Goal: Information Seeking & Learning: Learn about a topic

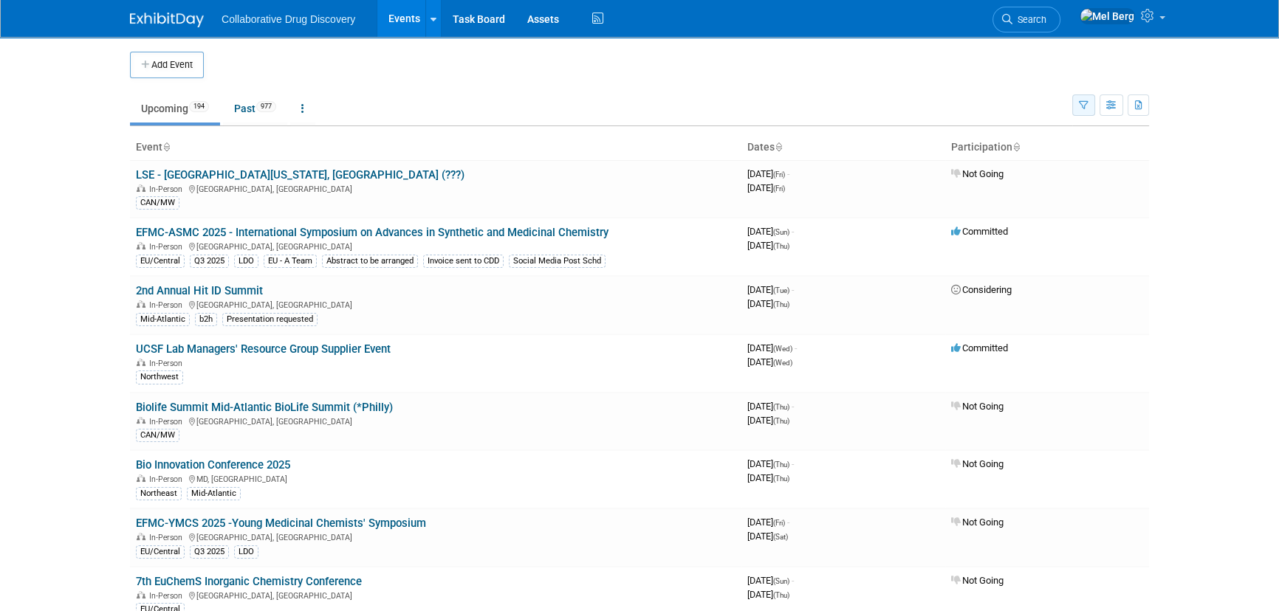
click at [1082, 108] on icon "button" at bounding box center [1084, 106] width 10 height 10
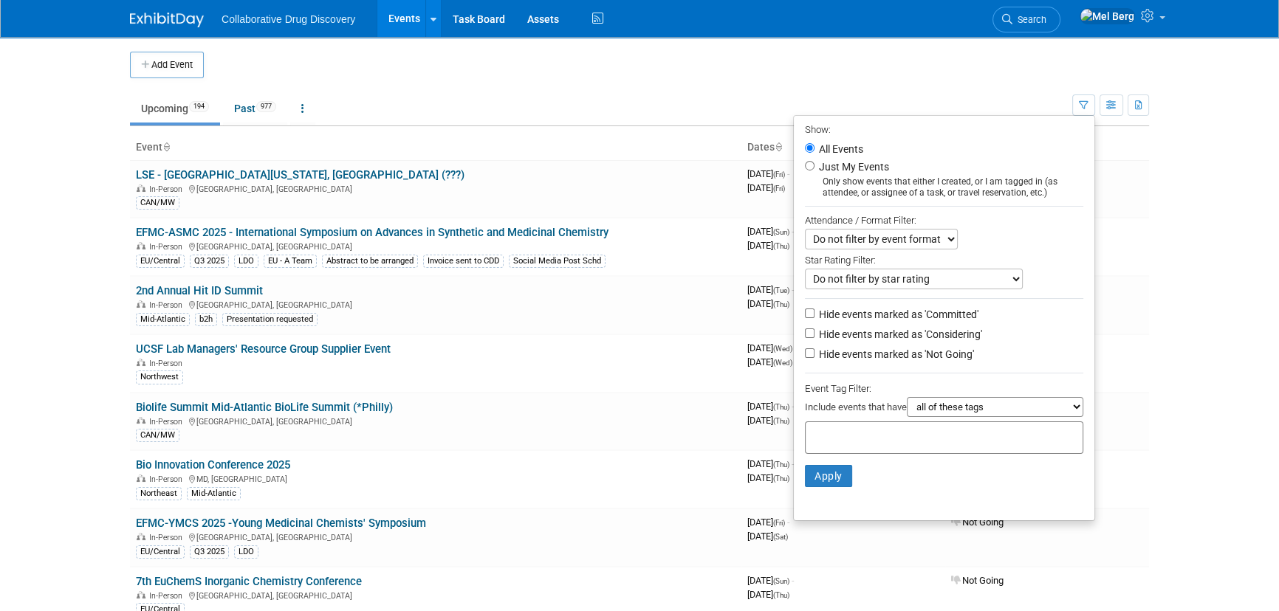
click at [891, 359] on label "Hide events marked as 'Not Going'" at bounding box center [895, 354] width 158 height 15
click at [814, 358] on input "Hide events marked as 'Not Going'" at bounding box center [810, 353] width 10 height 10
checkbox input "true"
click at [892, 339] on label "Hide events marked as 'Considering'" at bounding box center [899, 334] width 166 height 15
click at [814, 338] on input "Hide events marked as 'Considering'" at bounding box center [810, 334] width 10 height 10
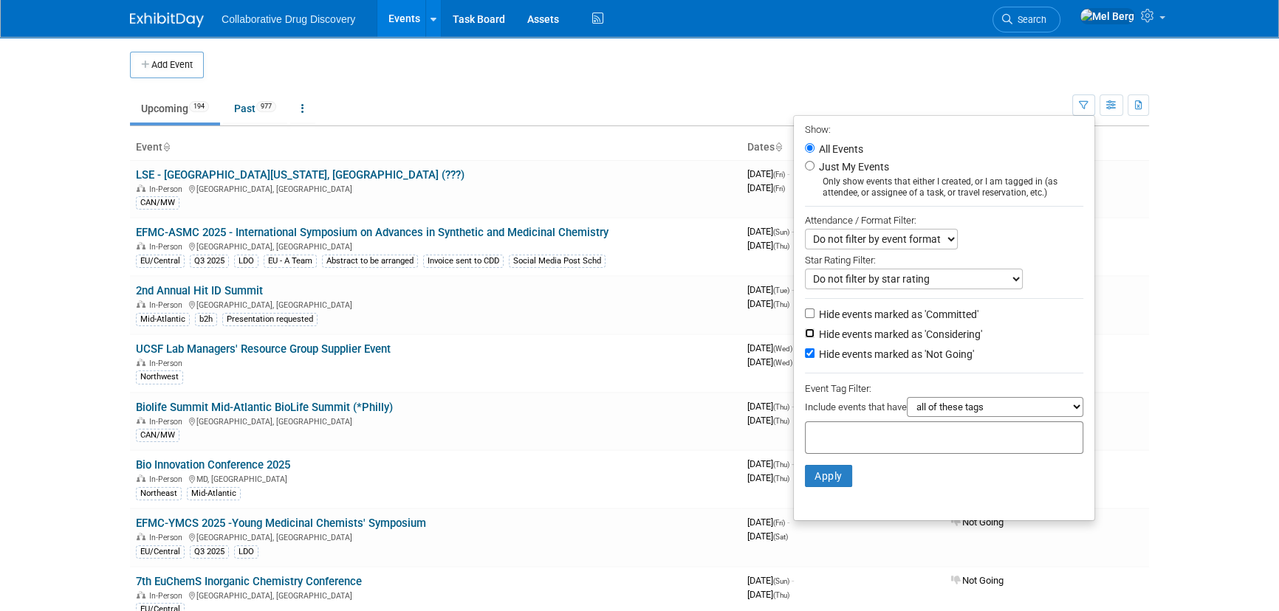
checkbox input "true"
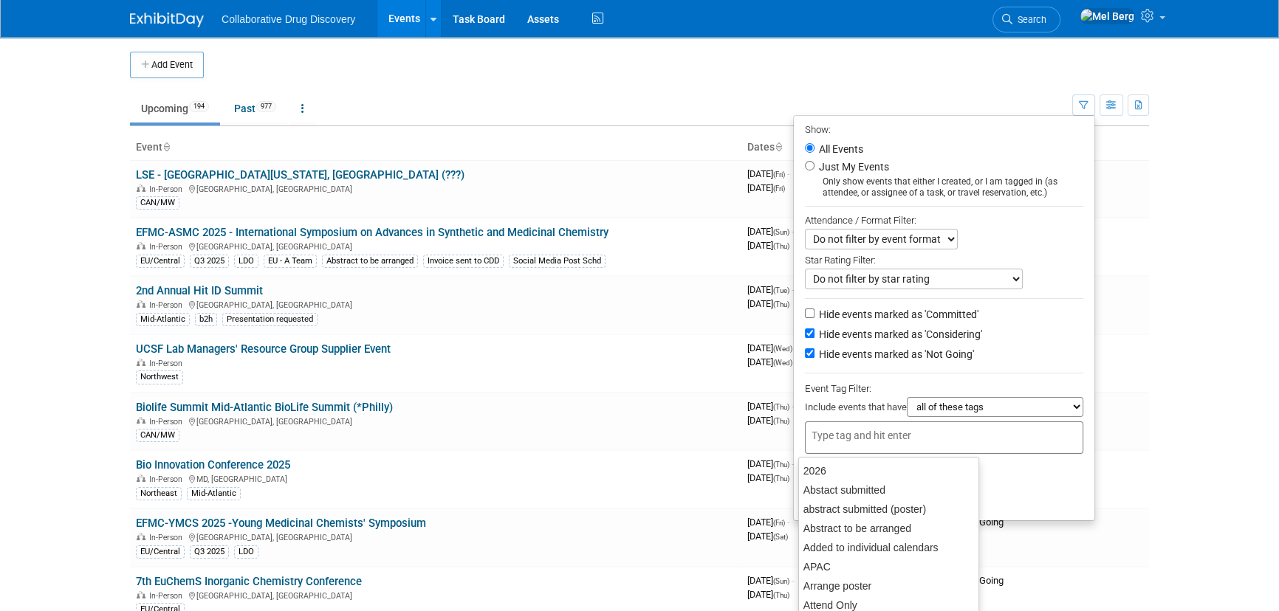
click at [920, 430] on div at bounding box center [944, 438] width 278 height 32
type input "Eu"
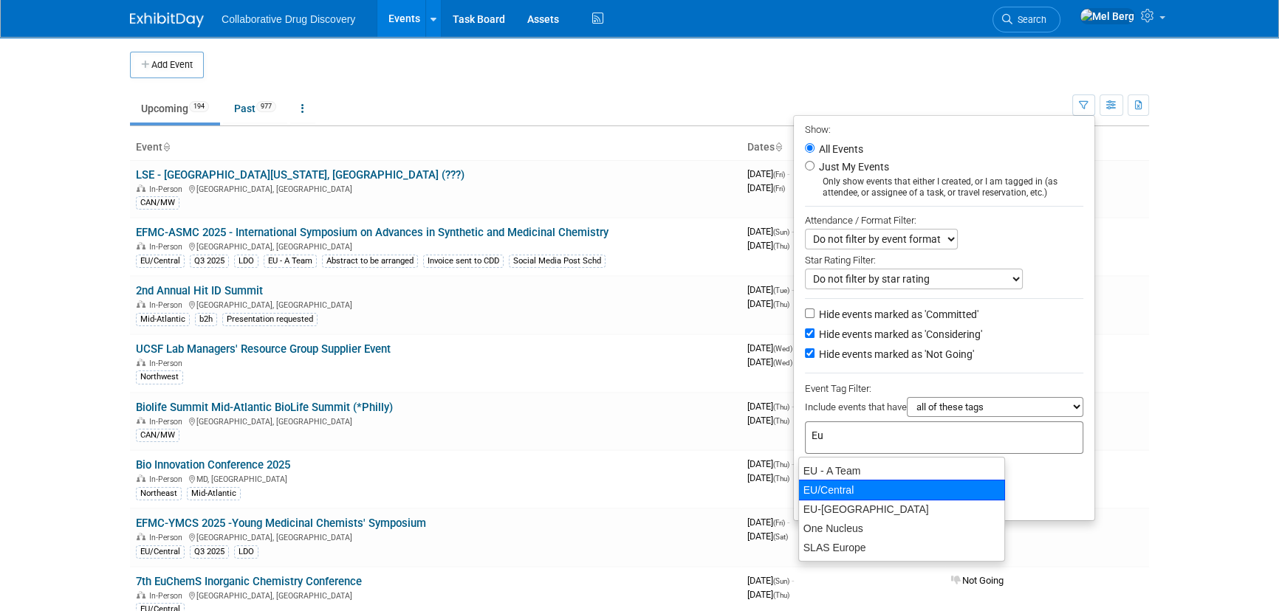
click at [883, 495] on div "EU/Central" at bounding box center [901, 490] width 207 height 21
type input "EU/Central"
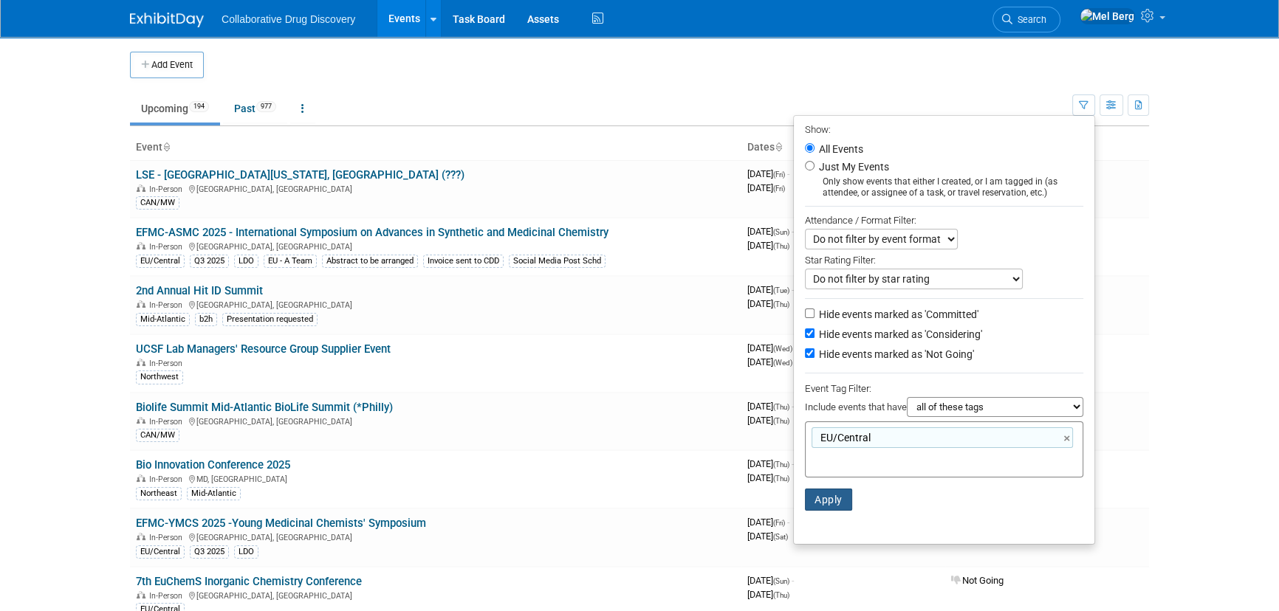
click at [827, 499] on button "Apply" at bounding box center [828, 500] width 47 height 22
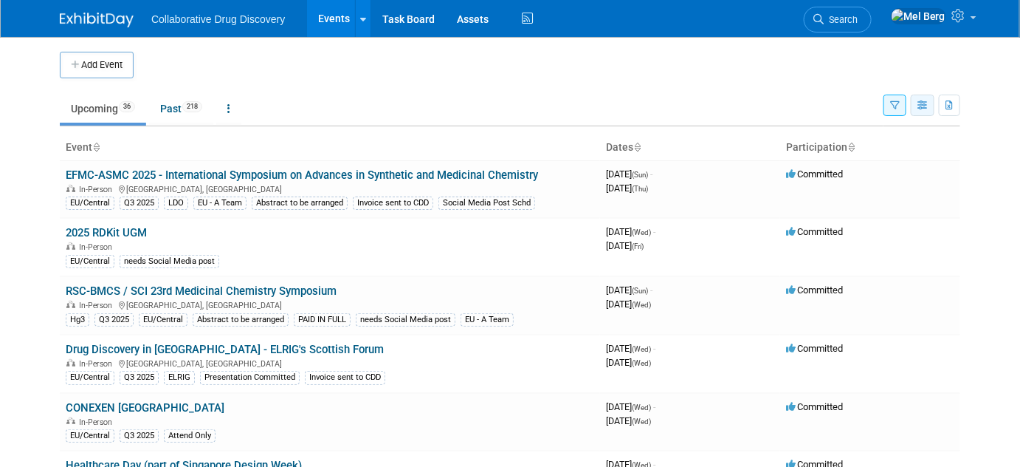
click at [929, 111] on button "button" at bounding box center [923, 104] width 24 height 21
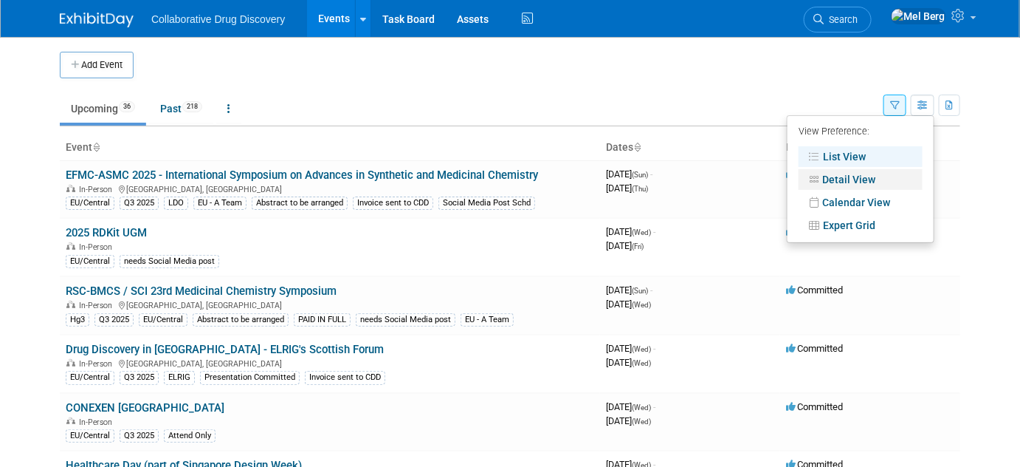
click at [901, 174] on link "Detail View" at bounding box center [861, 179] width 124 height 21
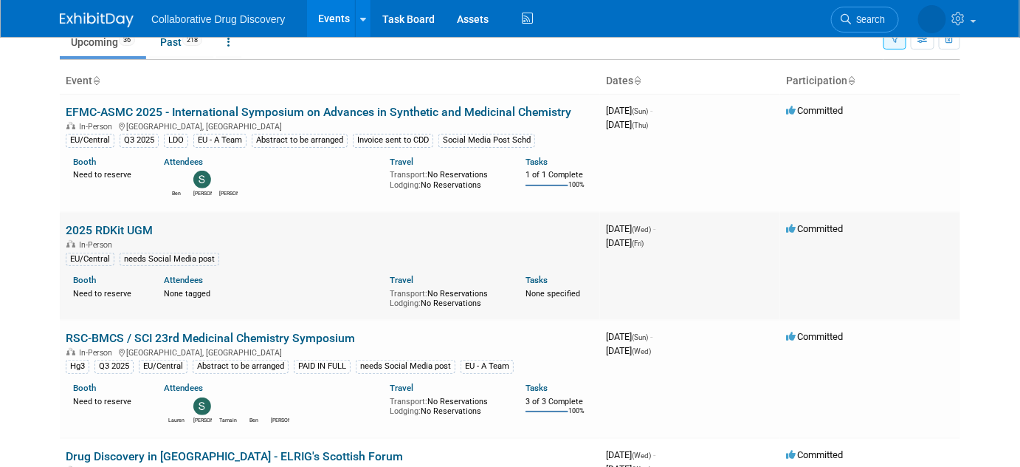
scroll to position [134, 0]
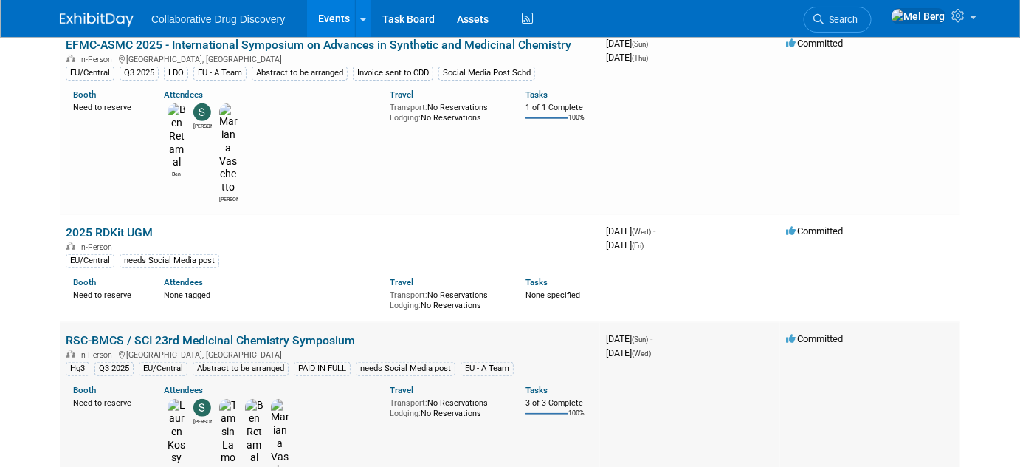
drag, startPoint x: 57, startPoint y: 267, endPoint x: 180, endPoint y: 277, distance: 123.7
drag, startPoint x: 34, startPoint y: 276, endPoint x: 379, endPoint y: 255, distance: 345.4
click at [34, 276] on body "Collaborative Drug Discovery Events Add Event Bulk Upload Events Shareable Even…" at bounding box center [510, 99] width 1020 height 467
click at [931, 214] on td "Committed" at bounding box center [870, 268] width 180 height 108
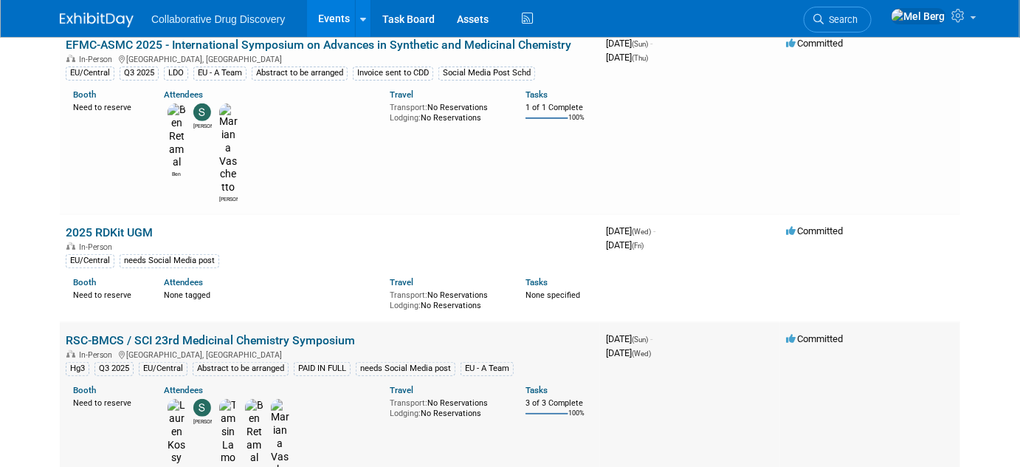
copy link "RSC-BMCS / SCI 23rd Medicinal Chemistry Symposium"
drag, startPoint x: 388, startPoint y: 268, endPoint x: 63, endPoint y: 267, distance: 325.6
click at [63, 322] on td "RSC-BMCS / SCI 23rd Medicinal Chemistry Symposium In-Person Cambridge, United K…" at bounding box center [330, 416] width 540 height 188
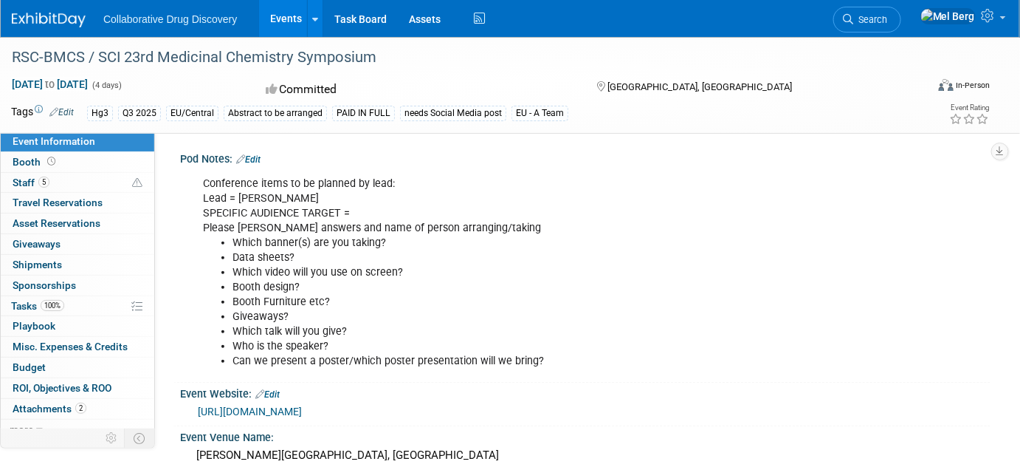
drag, startPoint x: 394, startPoint y: 411, endPoint x: 190, endPoint y: 419, distance: 203.9
click at [191, 419] on div "https://www.rscbmcs.org/events/cammedchem25/" at bounding box center [585, 409] width 788 height 21
copy link "https://www.rscbmcs.org/events/cammedchem25/"
click at [97, 185] on link "5 Staff 5" at bounding box center [78, 183] width 154 height 20
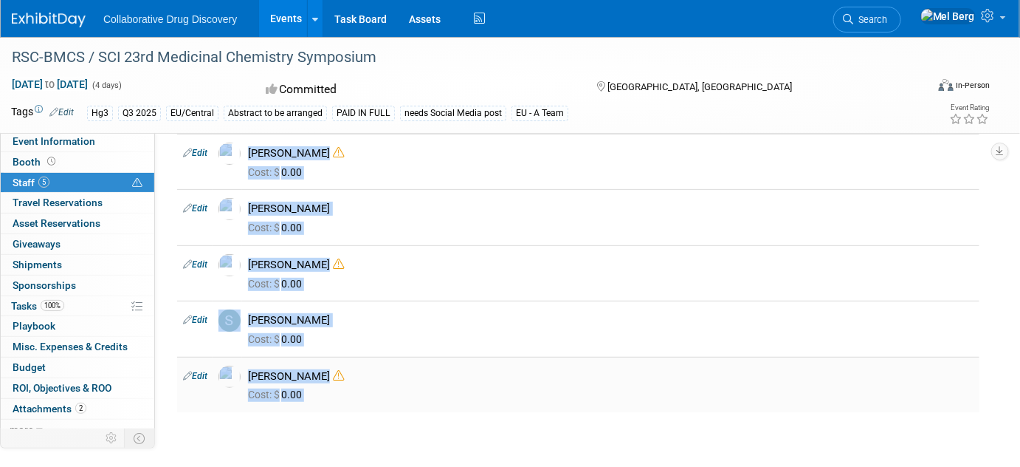
scroll to position [134, 0]
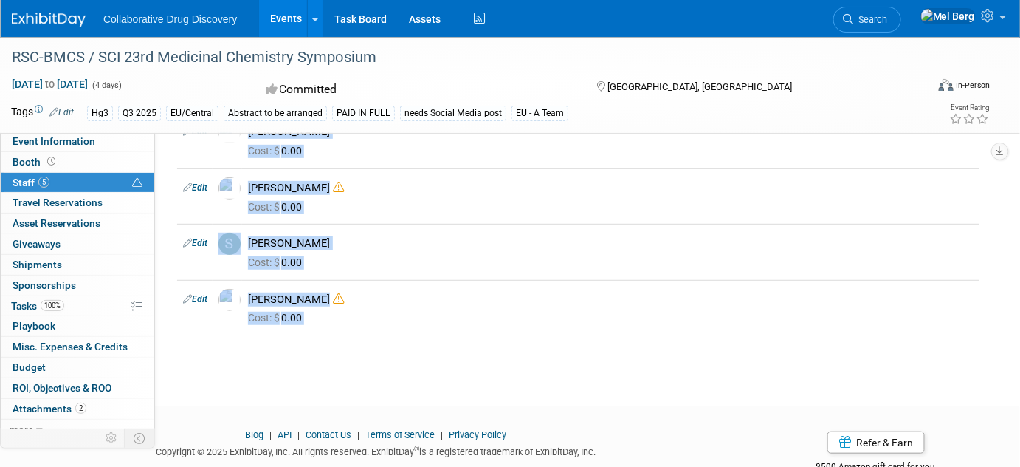
drag, startPoint x: 181, startPoint y: 194, endPoint x: 393, endPoint y: 369, distance: 275.4
click at [393, 369] on div "RSC-BMCS / SCI 23rd Medicinal Chemistry Symposium Sep 14, 2025 to Sep 17, 2025 …" at bounding box center [510, 141] width 1020 height 476
copy div "Ben Retamal Cost: $ 0.00 Edit Lauren Kossy Cost: $ 0.00 Edit Mariana Vaschetto …"
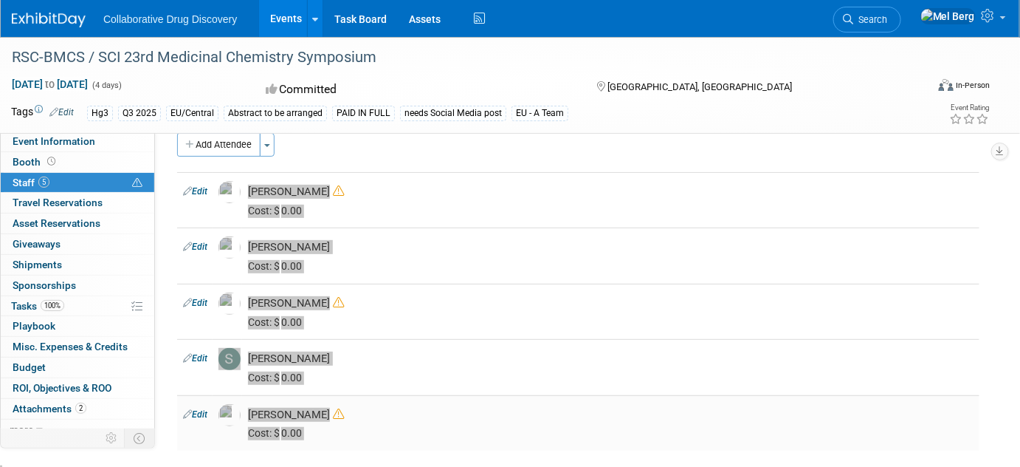
scroll to position [0, 0]
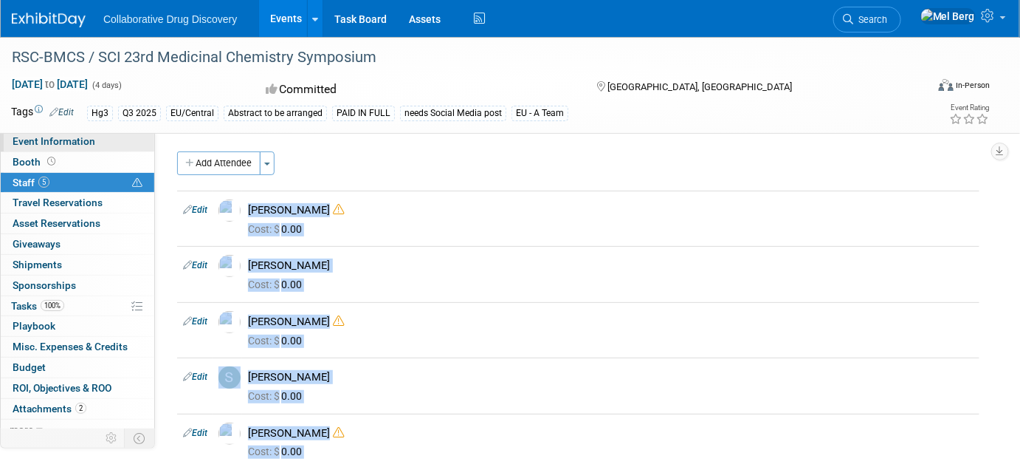
click at [69, 141] on span "Event Information" at bounding box center [54, 141] width 83 height 12
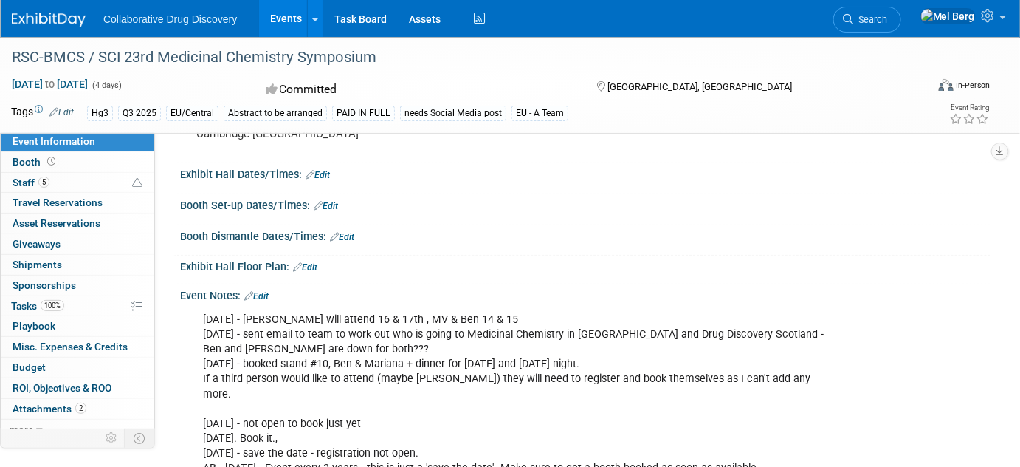
scroll to position [335, 0]
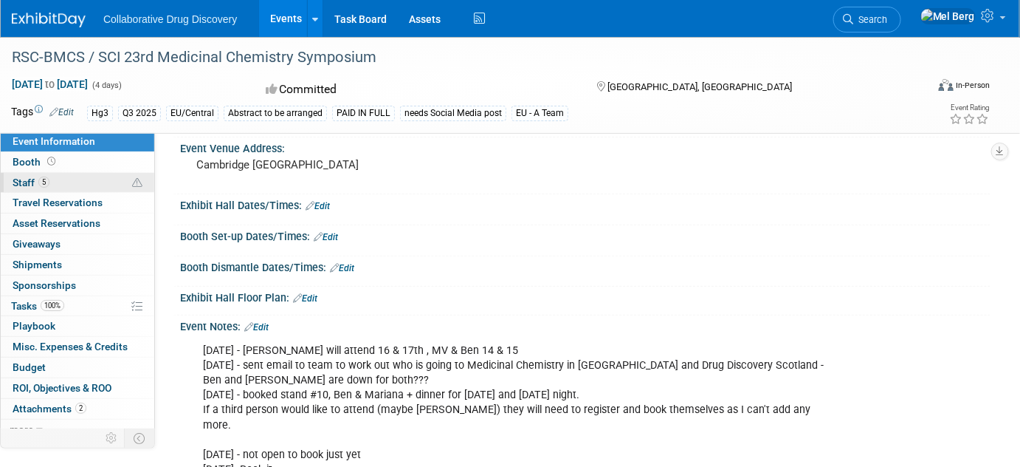
click at [19, 179] on span "Staff 5" at bounding box center [31, 182] width 37 height 12
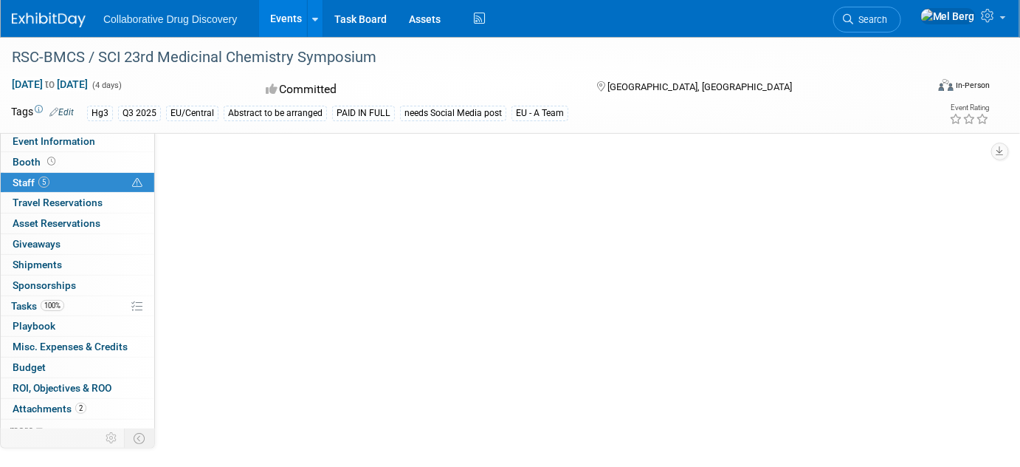
scroll to position [0, 0]
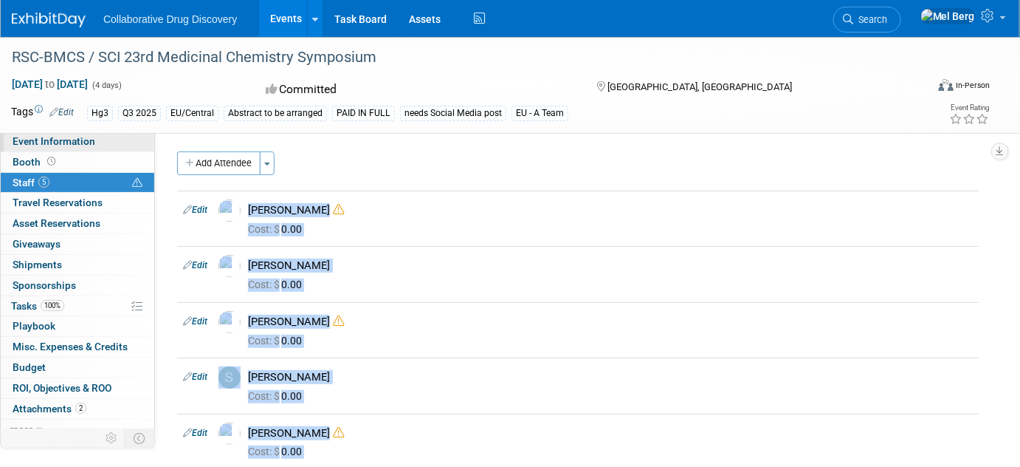
click at [31, 142] on span "Event Information" at bounding box center [54, 141] width 83 height 12
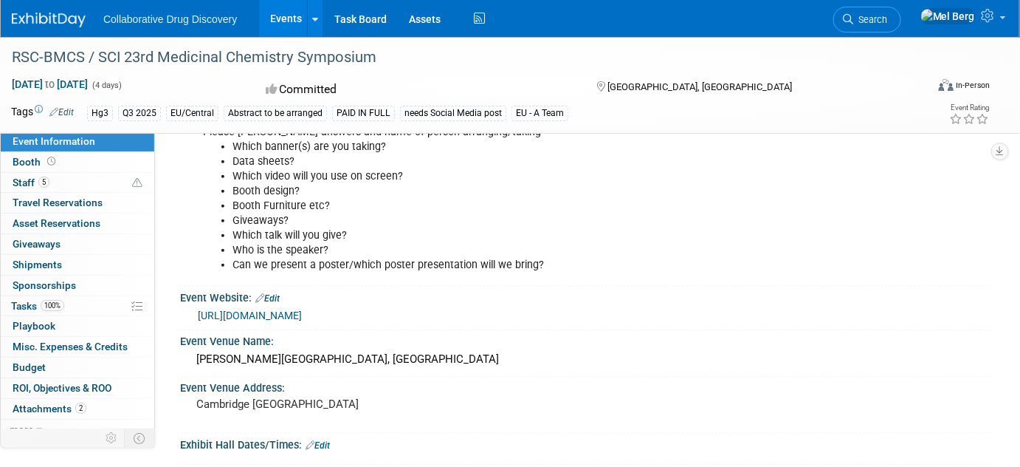
scroll to position [66, 0]
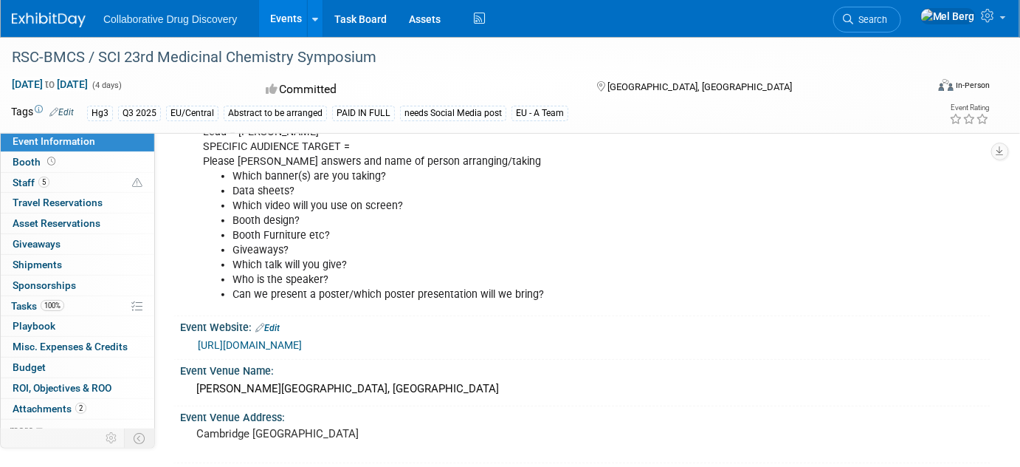
click at [300, 348] on link "https://www.rscbmcs.org/events/cammedchem25/" at bounding box center [250, 345] width 104 height 12
